Goal: Task Accomplishment & Management: Manage account settings

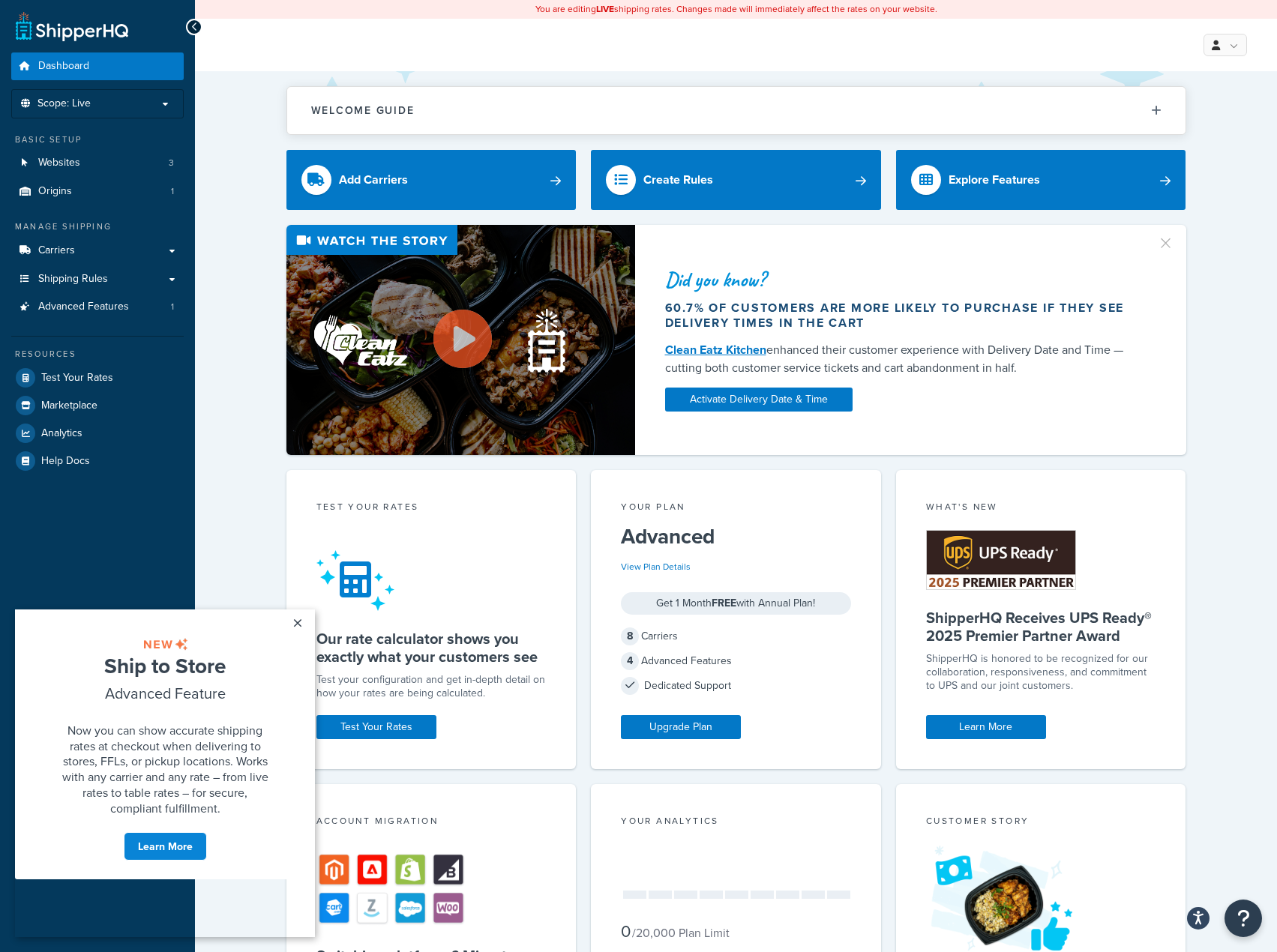
click at [253, 303] on div "Did you know? 60.7% of customers are more likely to purchase if they see delive…" at bounding box center [736, 340] width 1022 height 230
click at [299, 628] on link "×" at bounding box center [297, 623] width 27 height 27
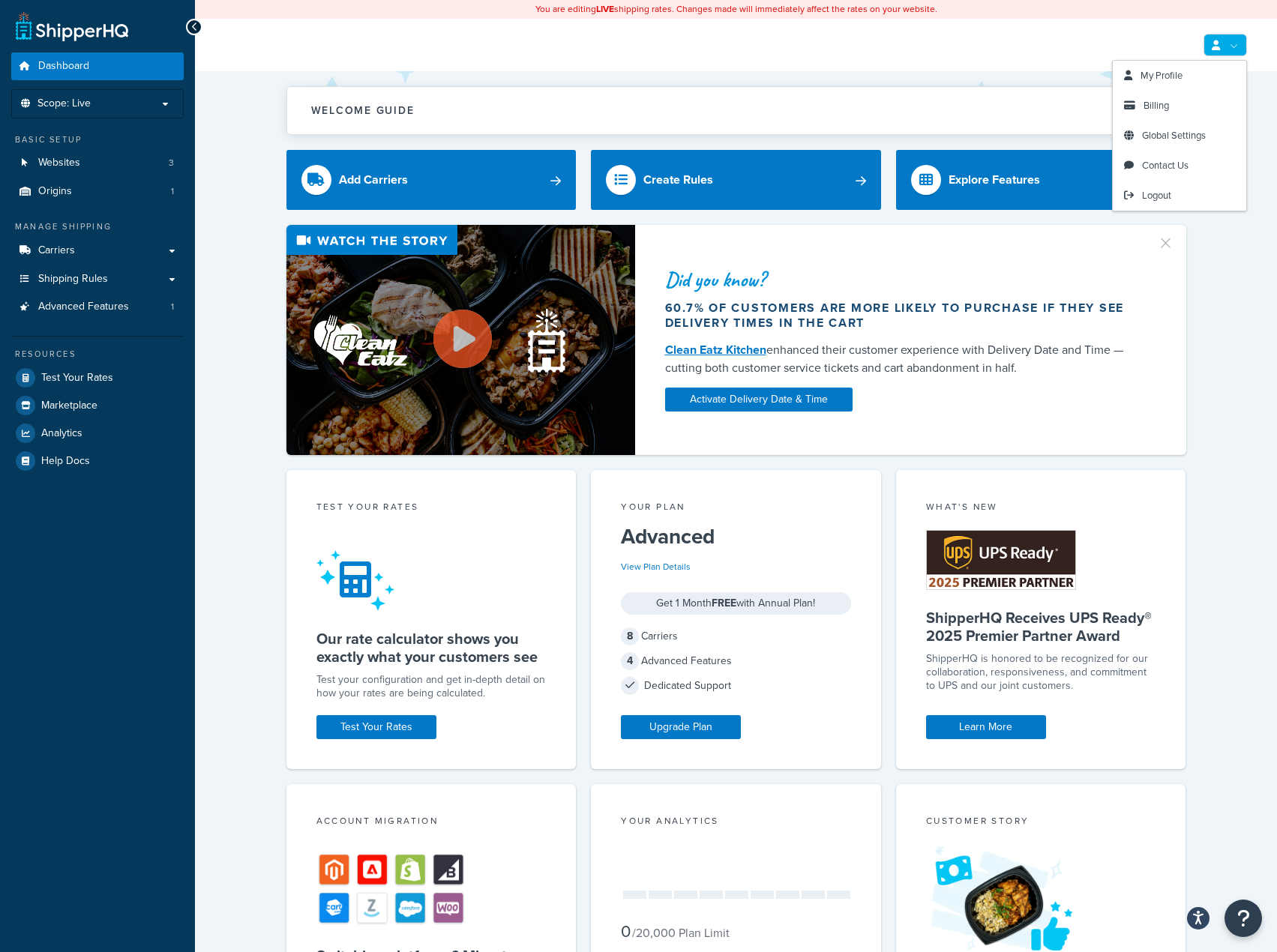
click at [1224, 42] on link at bounding box center [1225, 44] width 43 height 23
click at [1150, 101] on span "Billing" at bounding box center [1156, 105] width 26 height 14
click at [1149, 108] on span "Billing" at bounding box center [1156, 105] width 26 height 14
click at [1153, 69] on span "My Profile" at bounding box center [1161, 75] width 42 height 14
click at [1155, 101] on span "Billing" at bounding box center [1156, 105] width 26 height 14
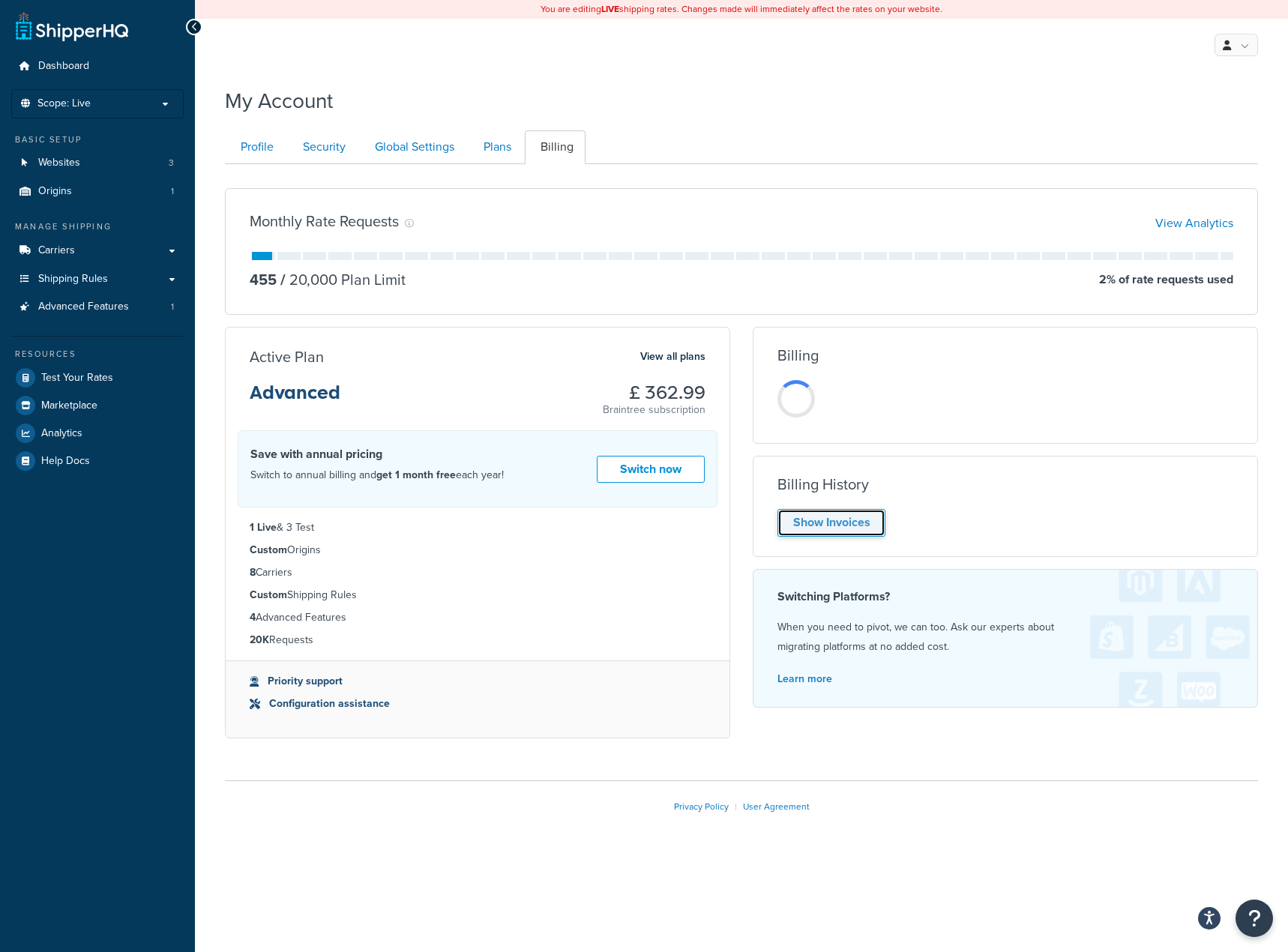
click at [827, 522] on link "Show Invoices" at bounding box center [831, 523] width 108 height 28
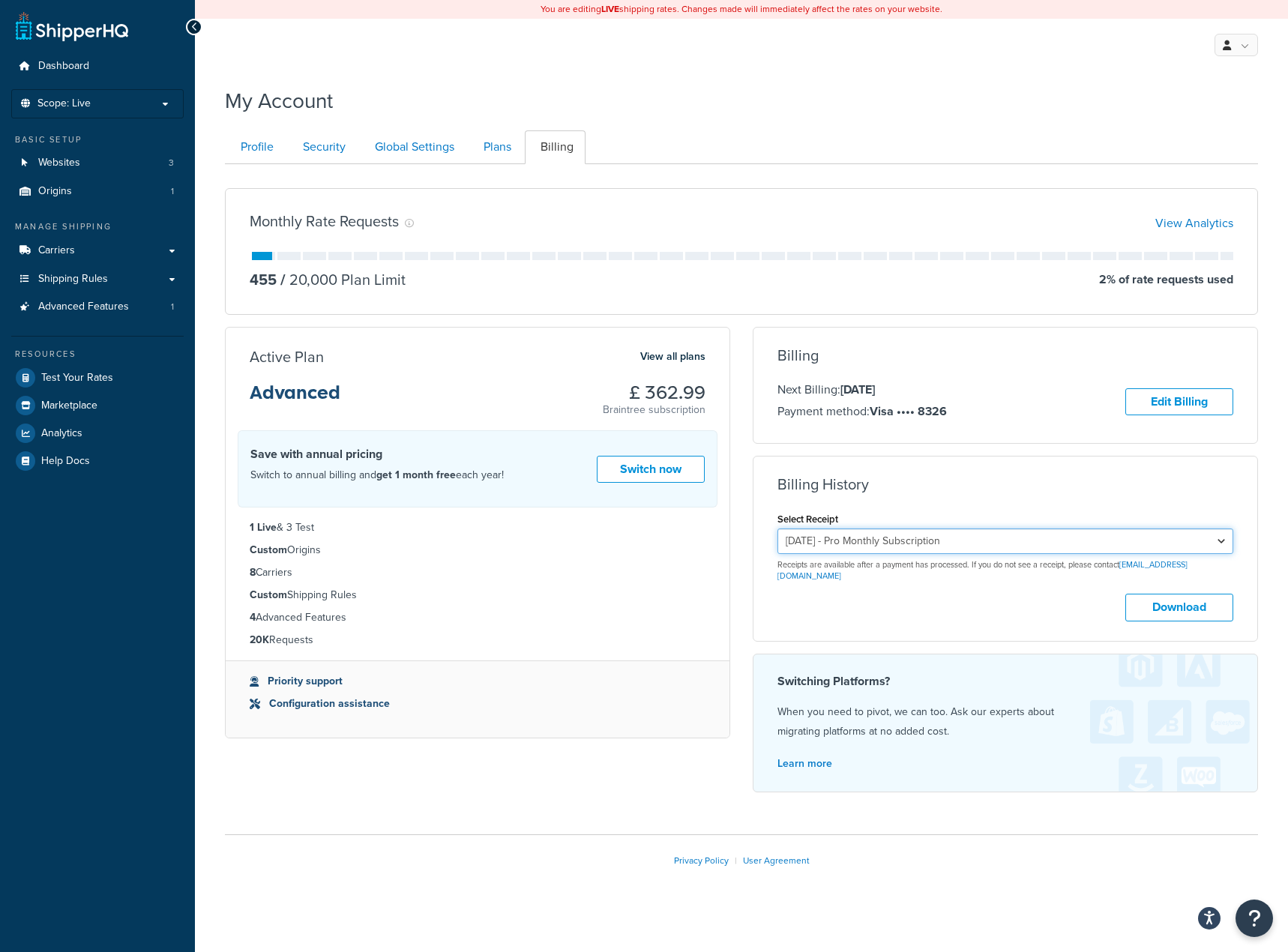
click at [903, 541] on select "[DATE] - Pro Monthly Subscription [DATE] - Pro Monthly Subscription [DATE] - Pr…" at bounding box center [1005, 542] width 456 height 26
select select "n197dahp"
click at [778, 529] on select "[DATE] - Pro Monthly Subscription [DATE] - Pro Monthly Subscription [DATE] - Pr…" at bounding box center [1005, 542] width 456 height 26
click at [1170, 595] on button "Download" at bounding box center [1179, 608] width 108 height 28
